Goal: Transaction & Acquisition: Subscribe to service/newsletter

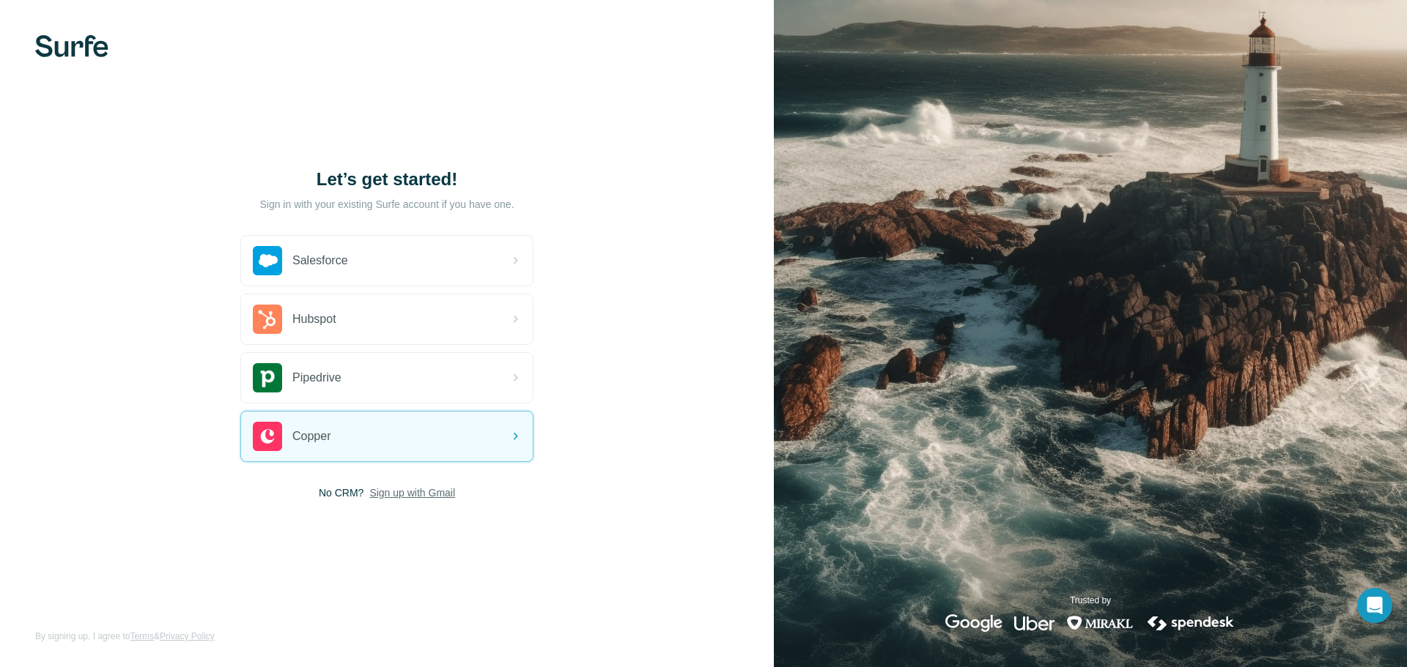
click at [417, 492] on span "Sign up with Gmail" at bounding box center [412, 493] width 86 height 15
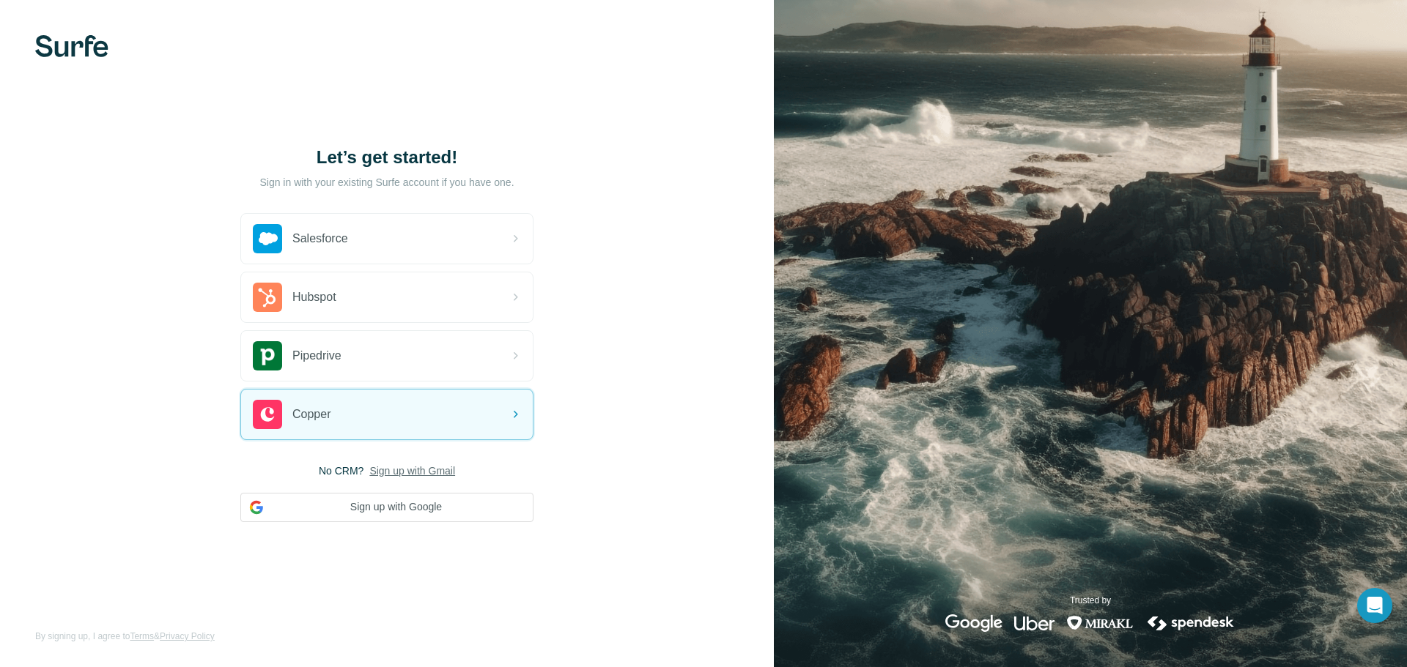
click at [401, 473] on span "Sign up with Gmail" at bounding box center [412, 471] width 86 height 15
click at [402, 507] on button "Sign up with Google" at bounding box center [386, 507] width 293 height 29
